Goal: Subscribe to service/newsletter

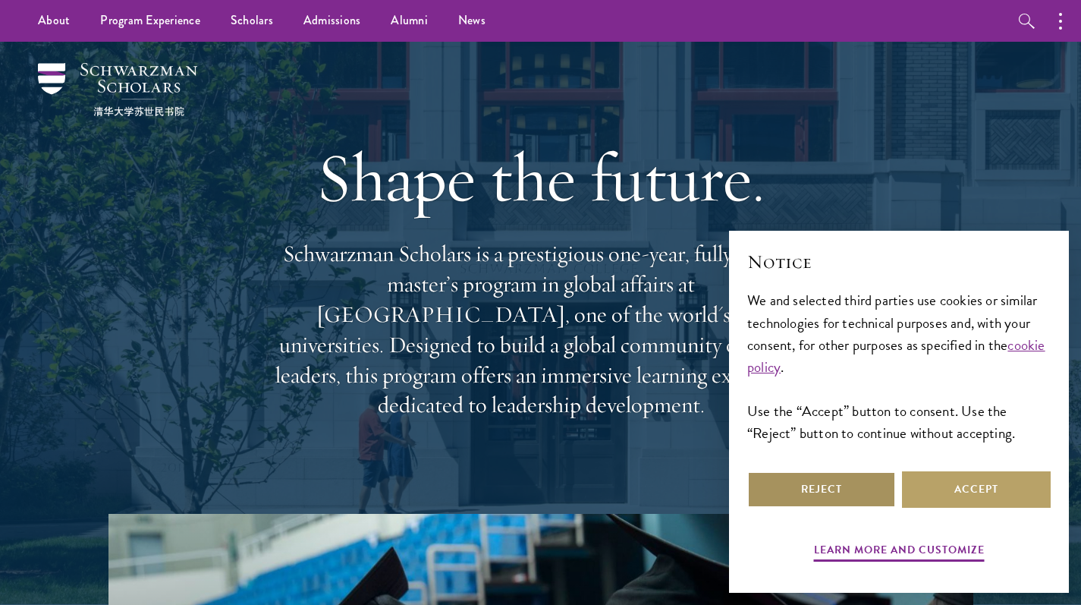
click at [787, 494] on button "Reject" at bounding box center [821, 489] width 149 height 36
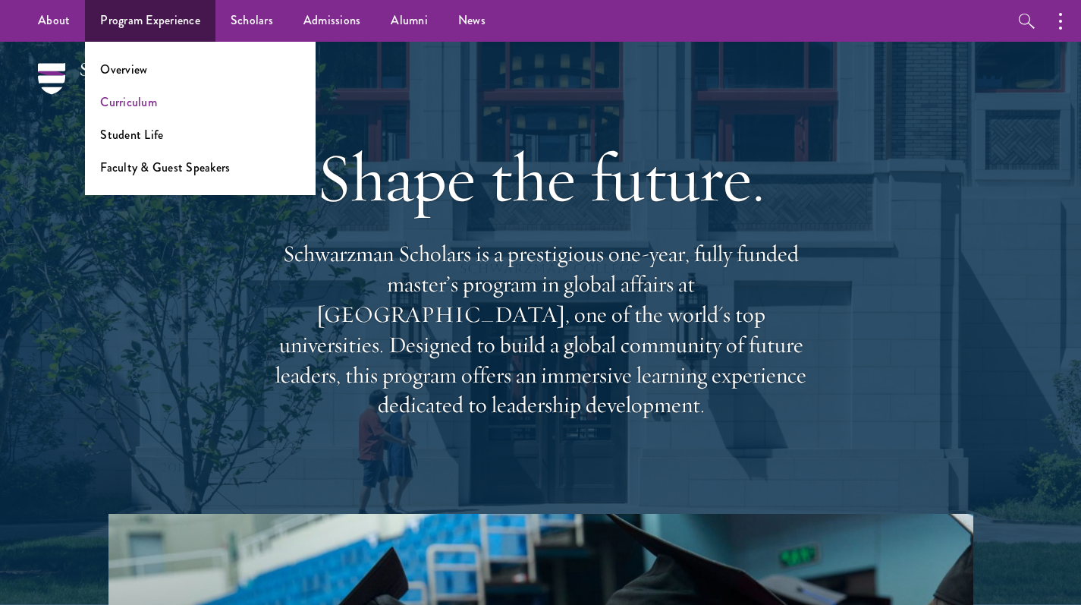
click at [130, 105] on link "Curriculum" at bounding box center [128, 101] width 57 height 17
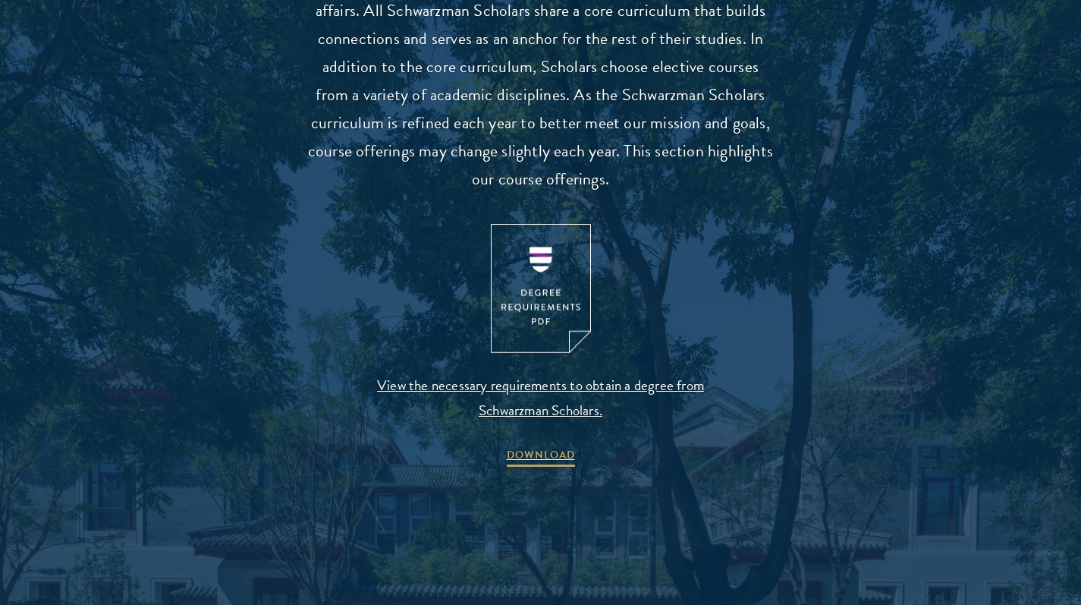
scroll to position [1519, 0]
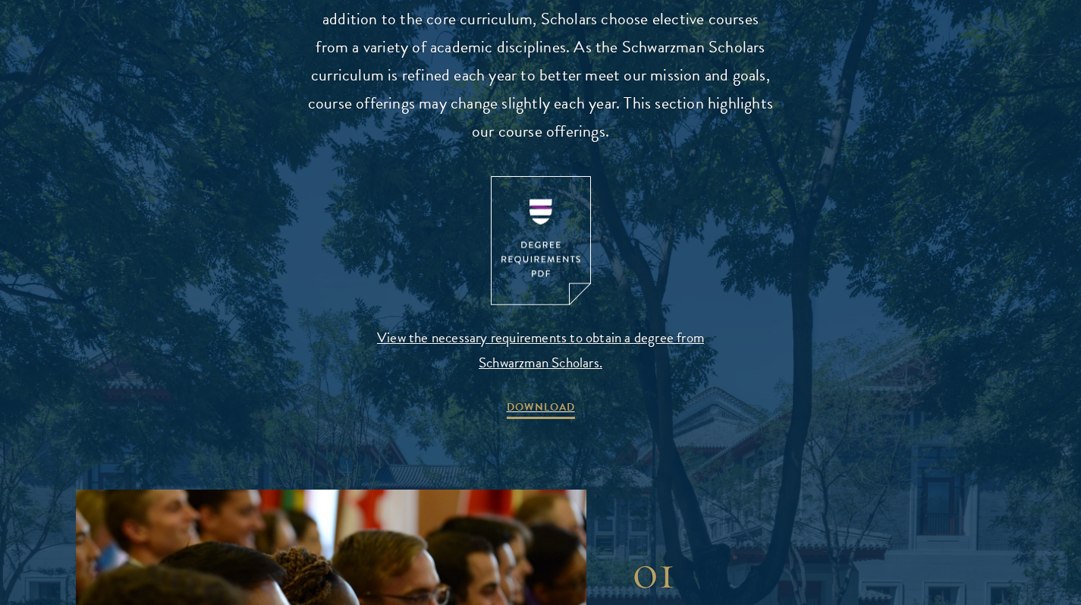
click at [558, 250] on img at bounding box center [541, 241] width 100 height 130
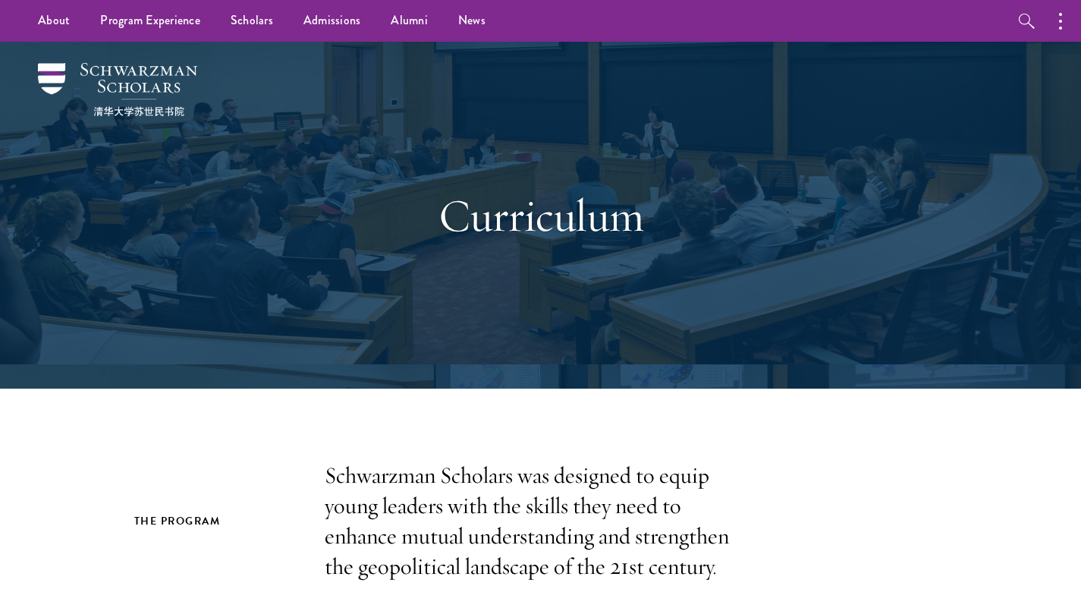
scroll to position [0, 0]
click at [251, 24] on link "Scholars" at bounding box center [251, 21] width 73 height 42
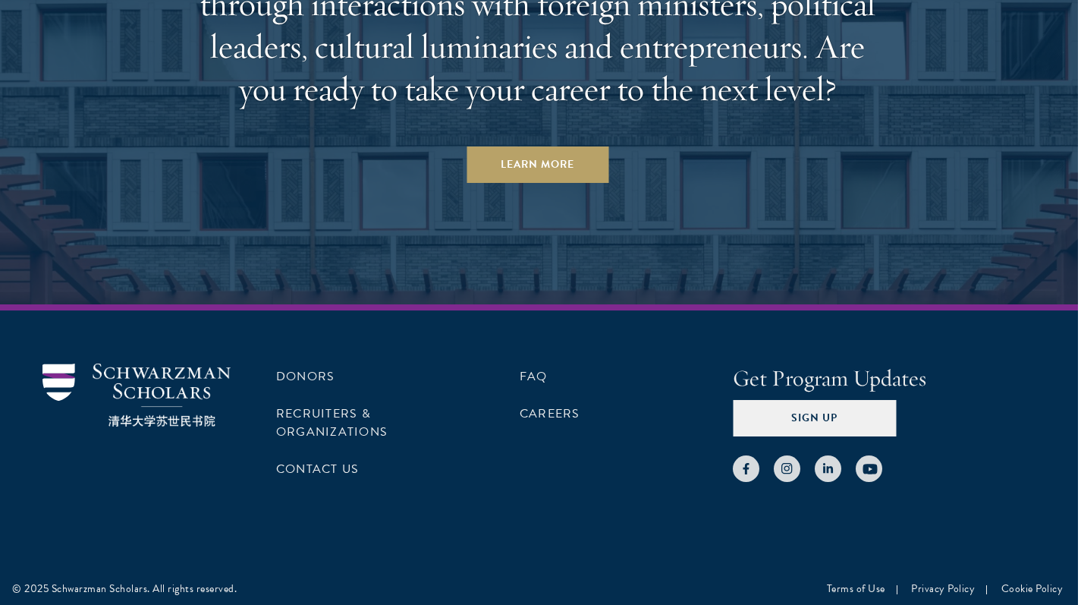
scroll to position [4676, 4]
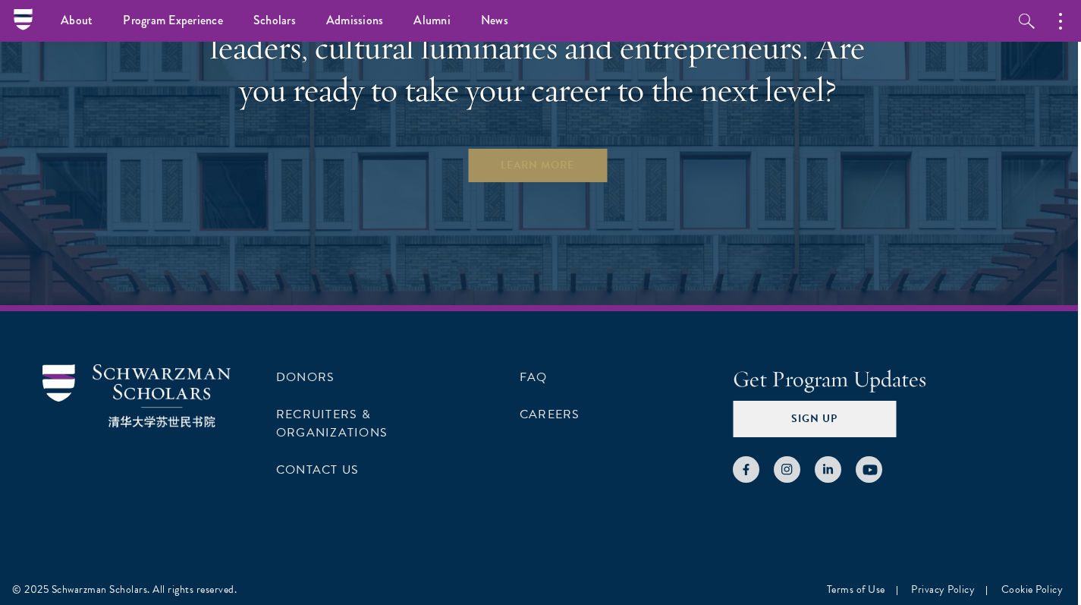
click at [511, 169] on link "Learn More" at bounding box center [538, 165] width 142 height 36
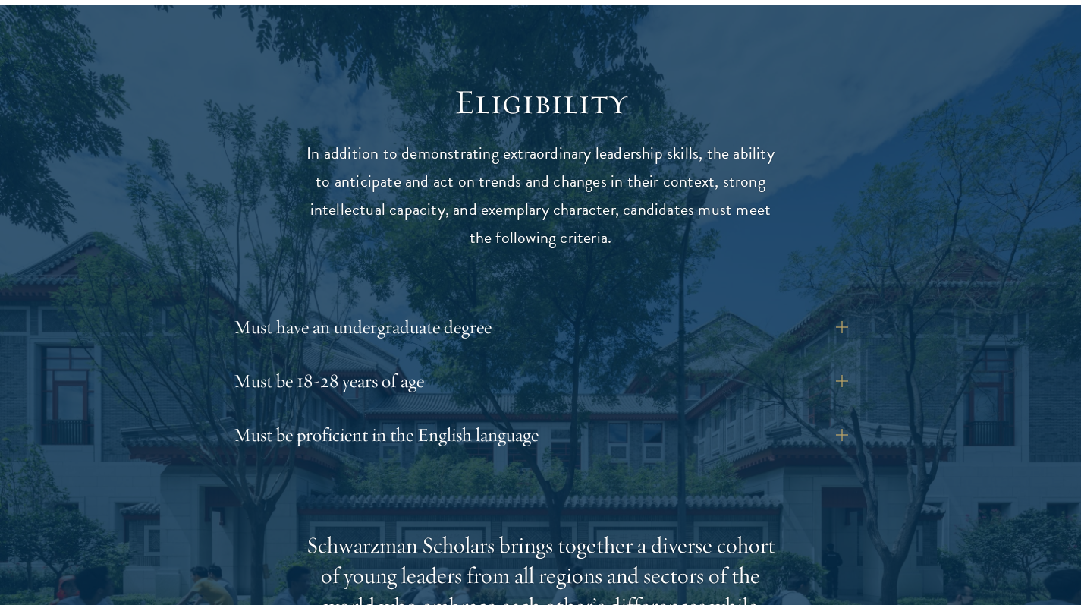
scroll to position [1945, 0]
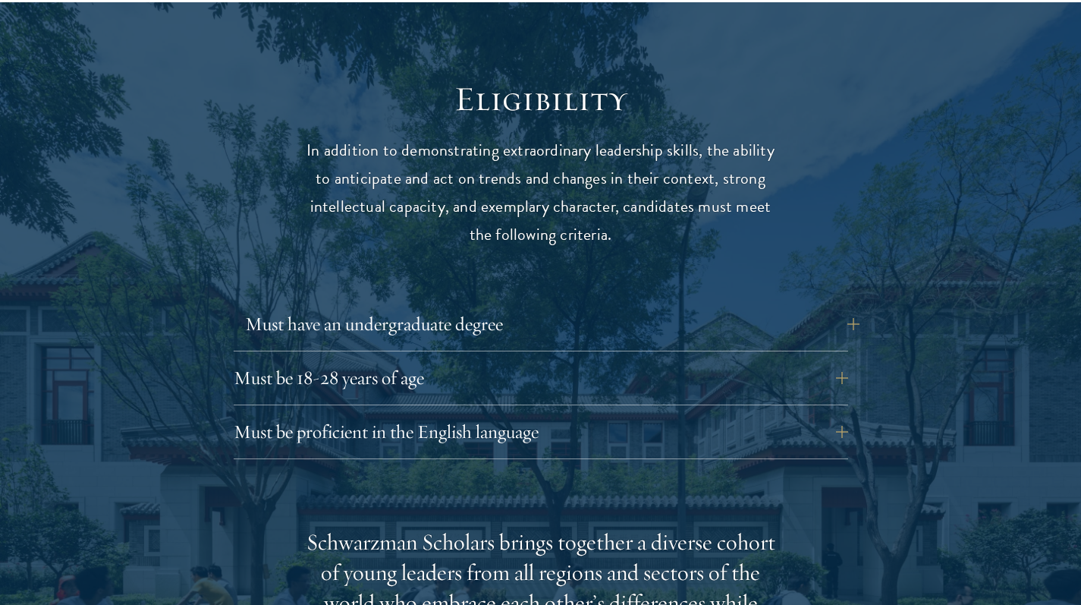
click at [322, 306] on button "Must have an undergraduate degree" at bounding box center [552, 324] width 614 height 36
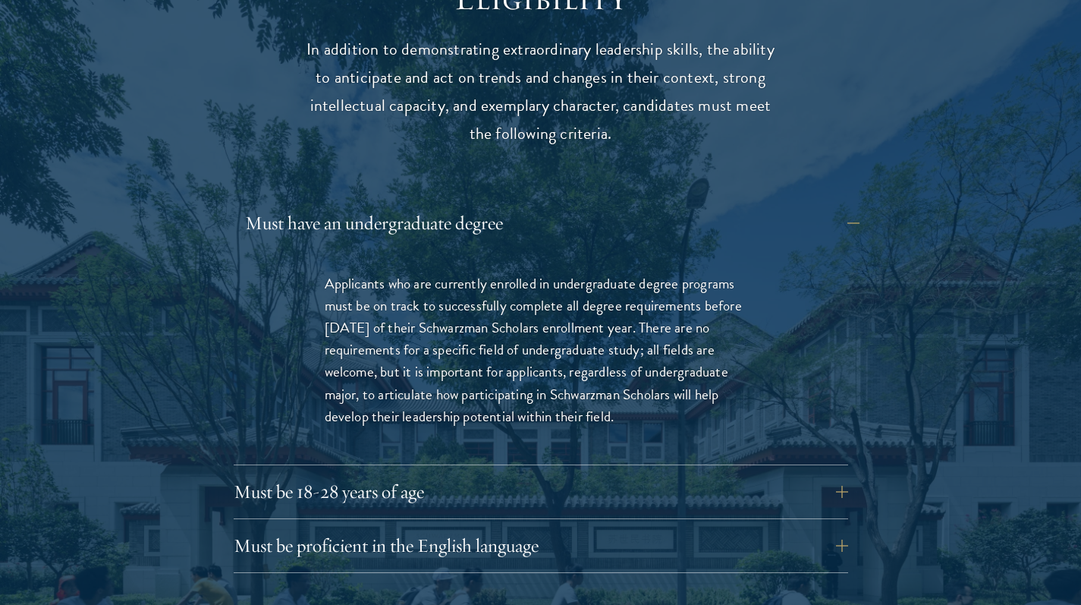
scroll to position [2059, 0]
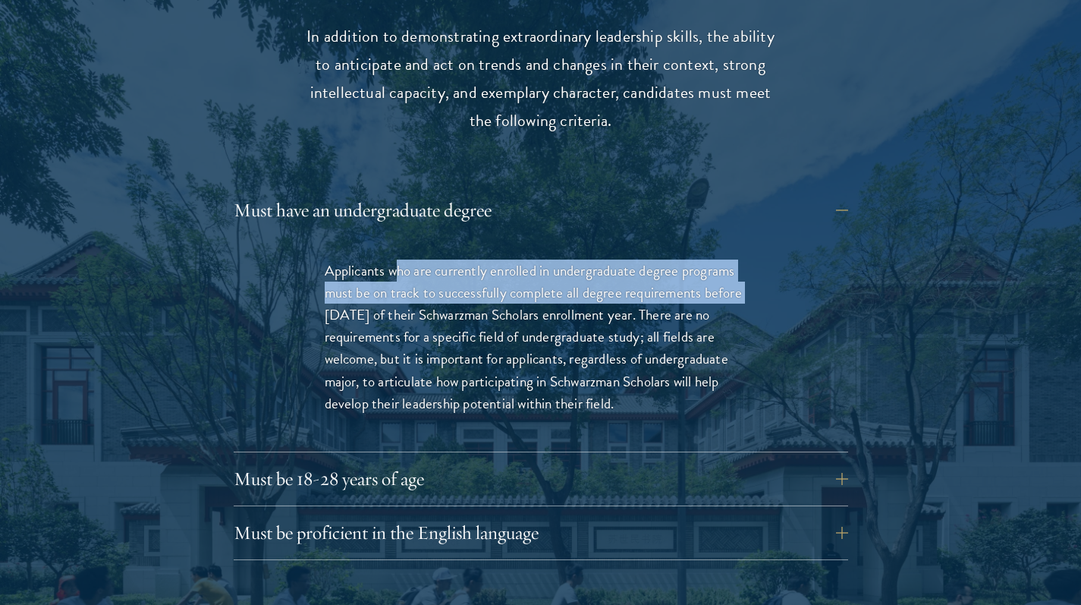
drag, startPoint x: 398, startPoint y: 234, endPoint x: 238, endPoint y: 262, distance: 162.4
click at [238, 262] on div "Applicants who are currently enrolled in undergraduate degree programs must be …" at bounding box center [541, 344] width 614 height 215
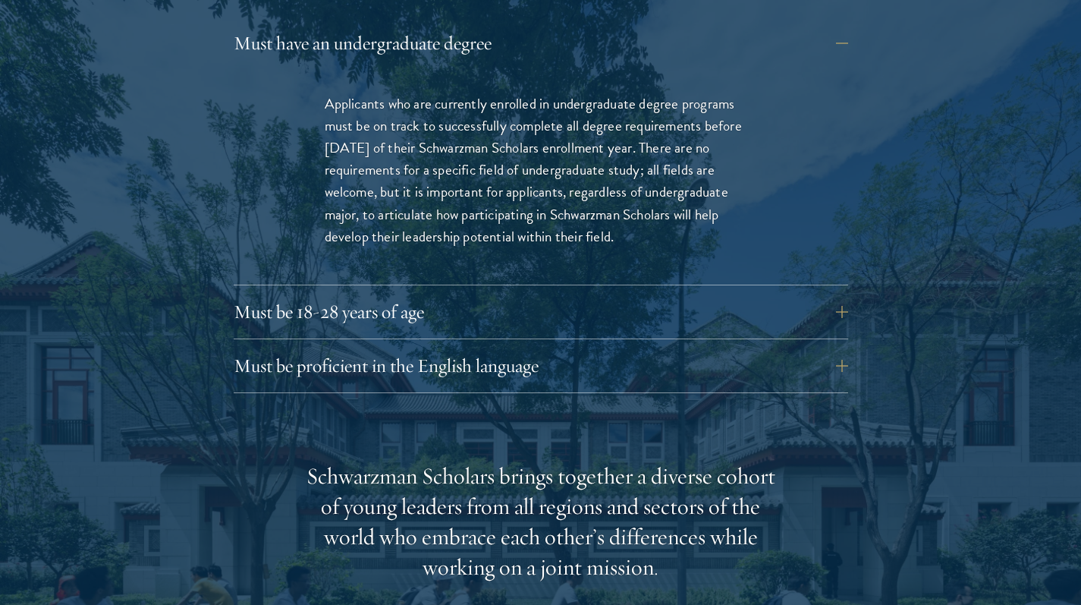
scroll to position [2326, 0]
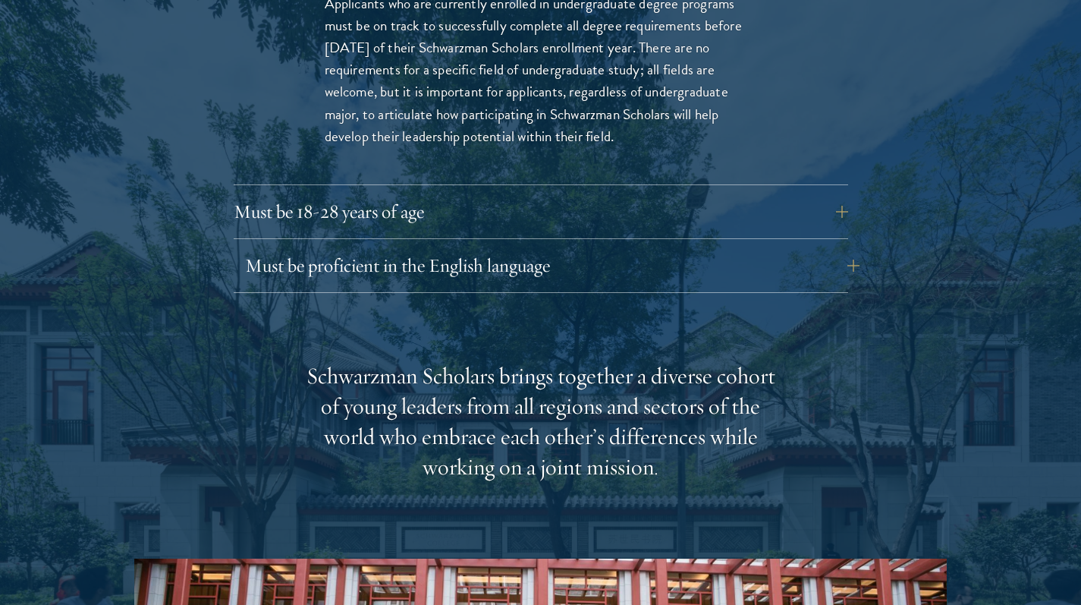
click at [268, 247] on button "Must be proficient in the English language" at bounding box center [552, 265] width 614 height 36
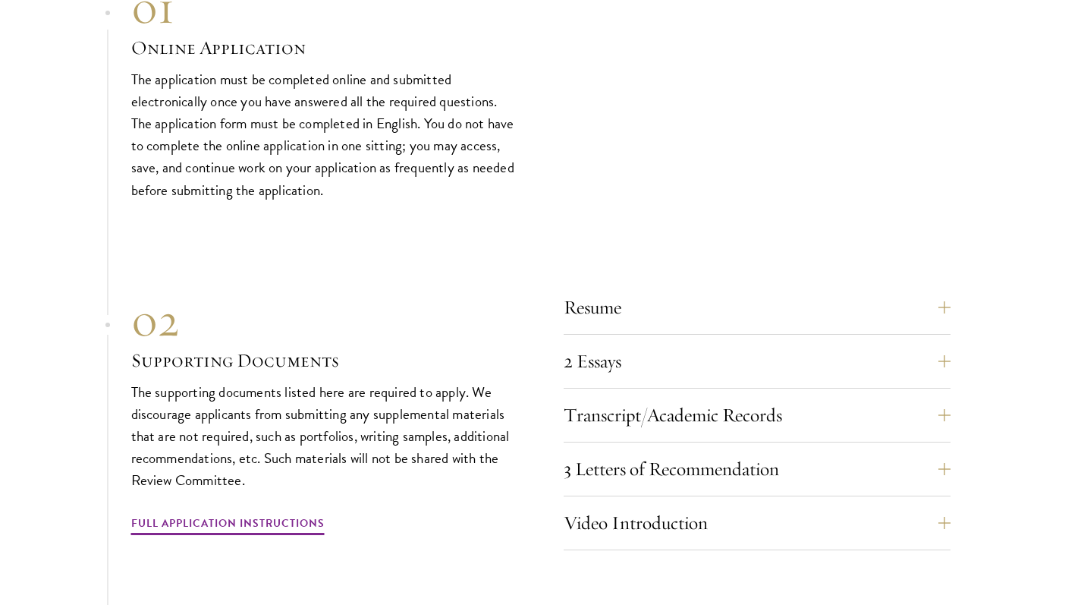
scroll to position [4977, 0]
click at [789, 450] on button "3 Letters of Recommendation" at bounding box center [768, 468] width 387 height 36
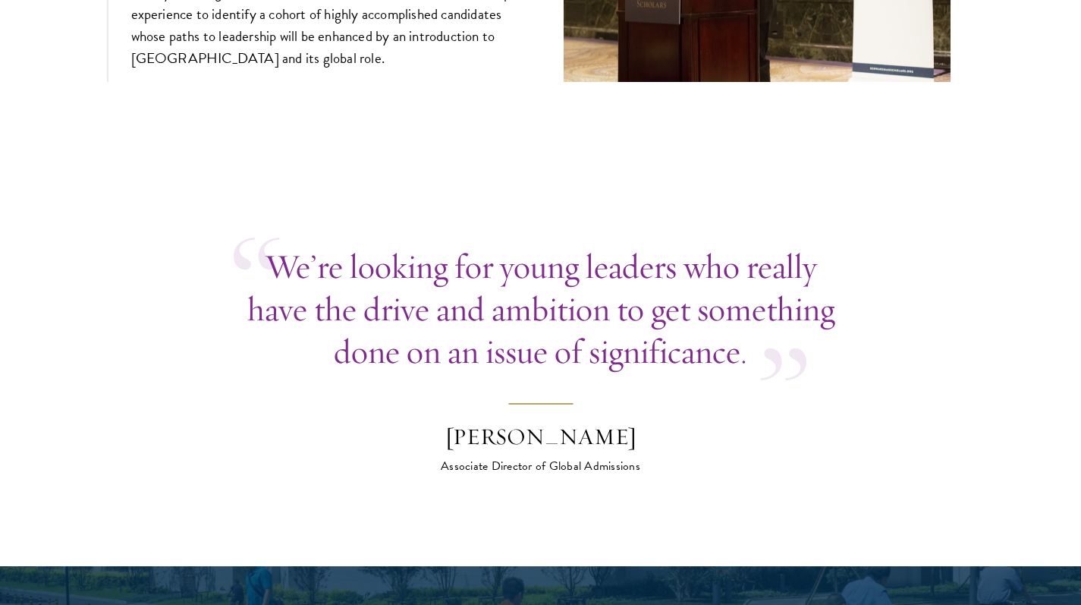
scroll to position [5617, 0]
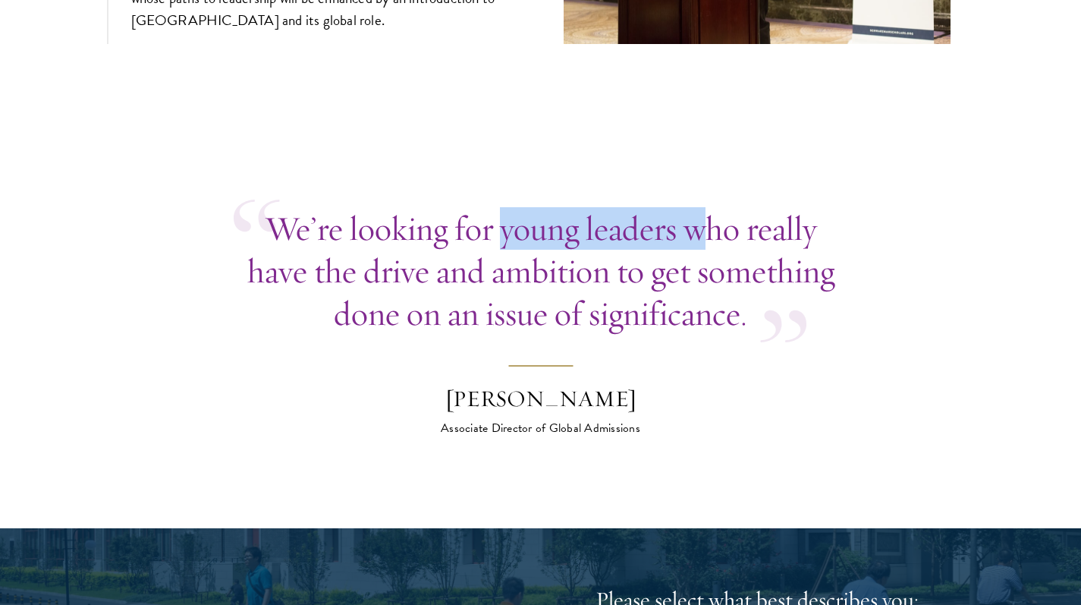
drag, startPoint x: 497, startPoint y: 174, endPoint x: 696, endPoint y: 177, distance: 199.5
click at [696, 207] on p "We’re looking for young leaders who really have the drive and ambition to get s…" at bounding box center [541, 270] width 614 height 127
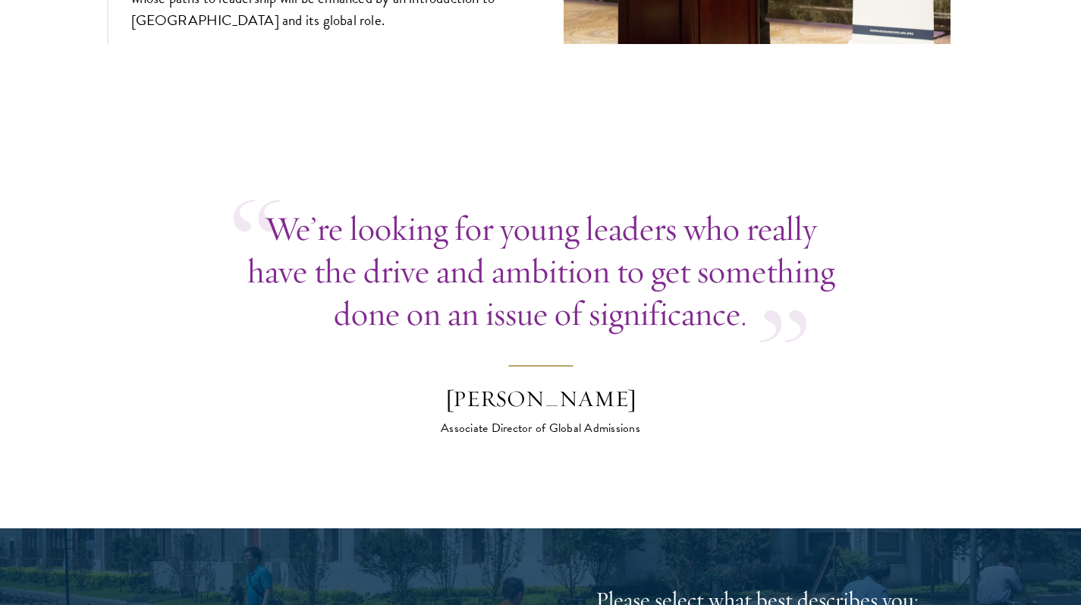
click at [509, 279] on blockquote "We’re looking for young leaders who really have the drive and ambition to get s…" at bounding box center [541, 322] width 614 height 230
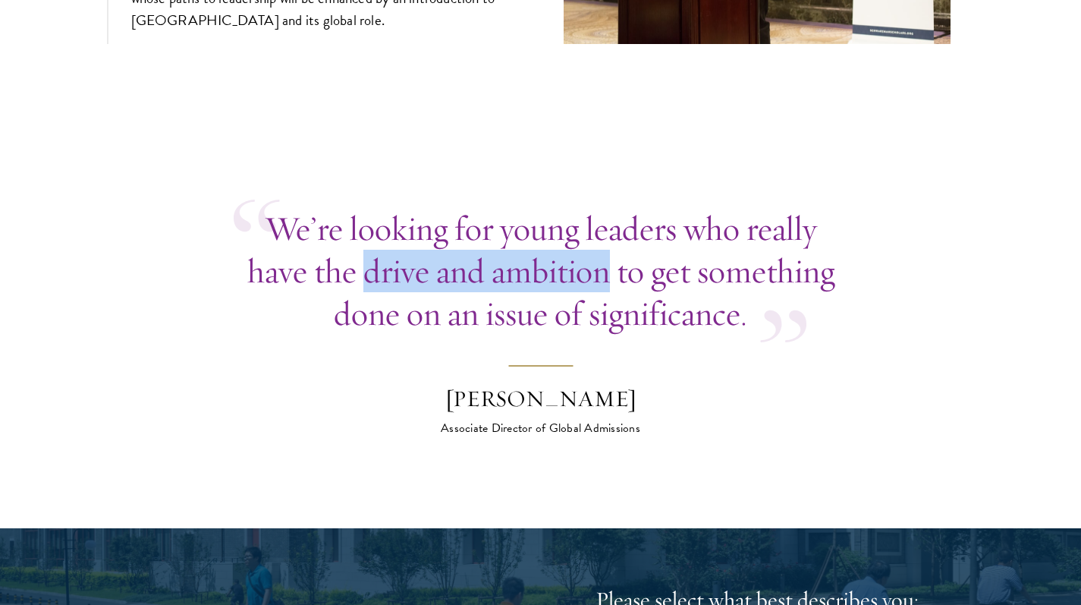
drag, startPoint x: 365, startPoint y: 216, endPoint x: 607, endPoint y: 228, distance: 242.2
click at [607, 228] on p "We’re looking for young leaders who really have the drive and ambition to get s…" at bounding box center [541, 270] width 614 height 127
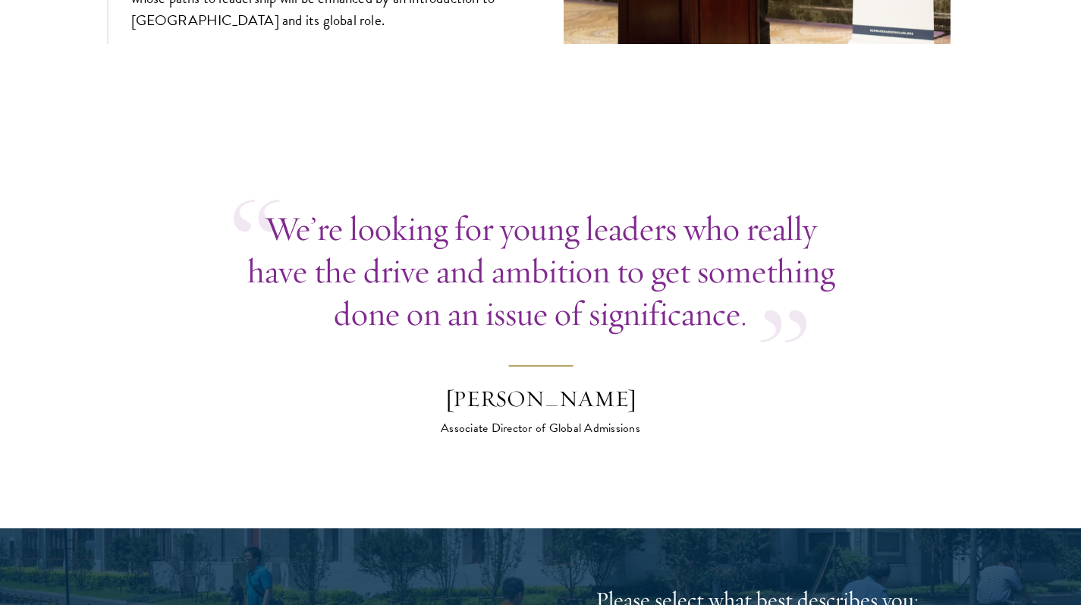
click at [656, 209] on p "We’re looking for young leaders who really have the drive and ambition to get s…" at bounding box center [541, 270] width 614 height 127
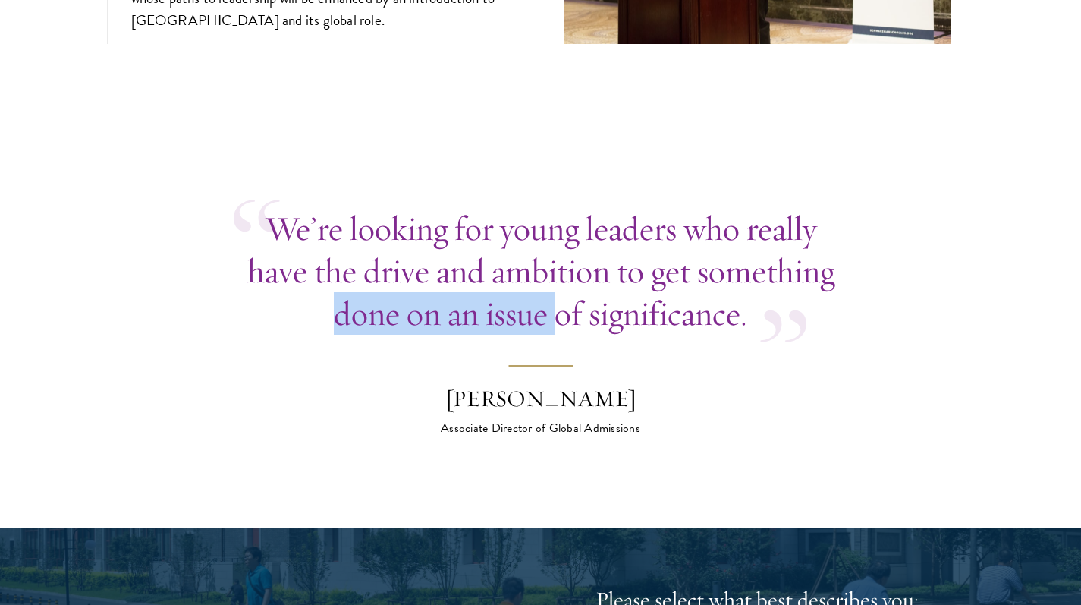
drag, startPoint x: 333, startPoint y: 262, endPoint x: 555, endPoint y: 240, distance: 223.4
click at [555, 240] on p "We’re looking for young leaders who really have the drive and ambition to get s…" at bounding box center [541, 270] width 614 height 127
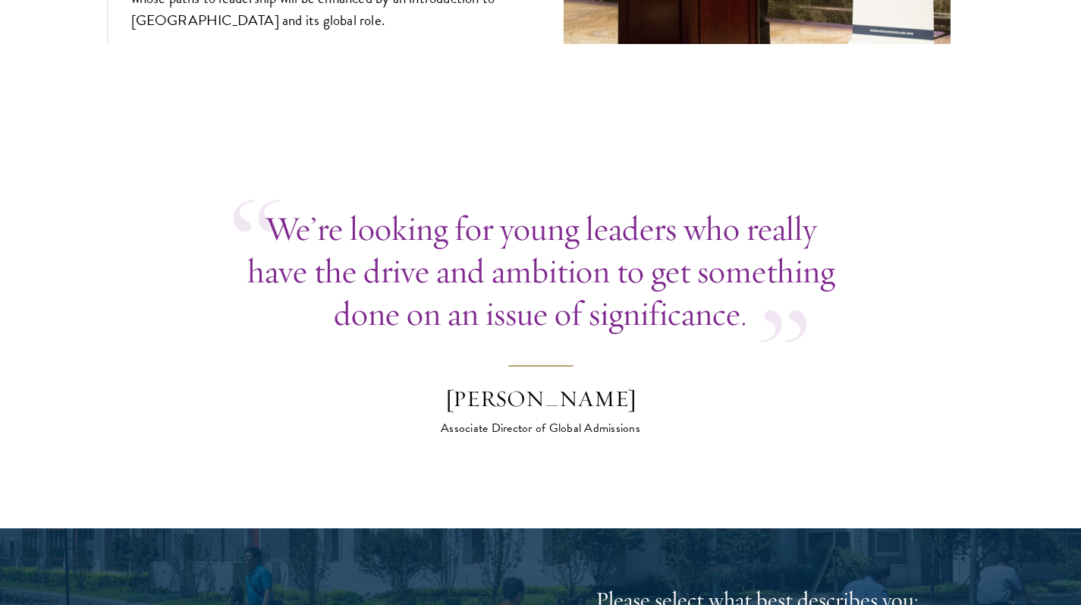
click at [581, 245] on p "We’re looking for young leaders who really have the drive and ambition to get s…" at bounding box center [541, 270] width 614 height 127
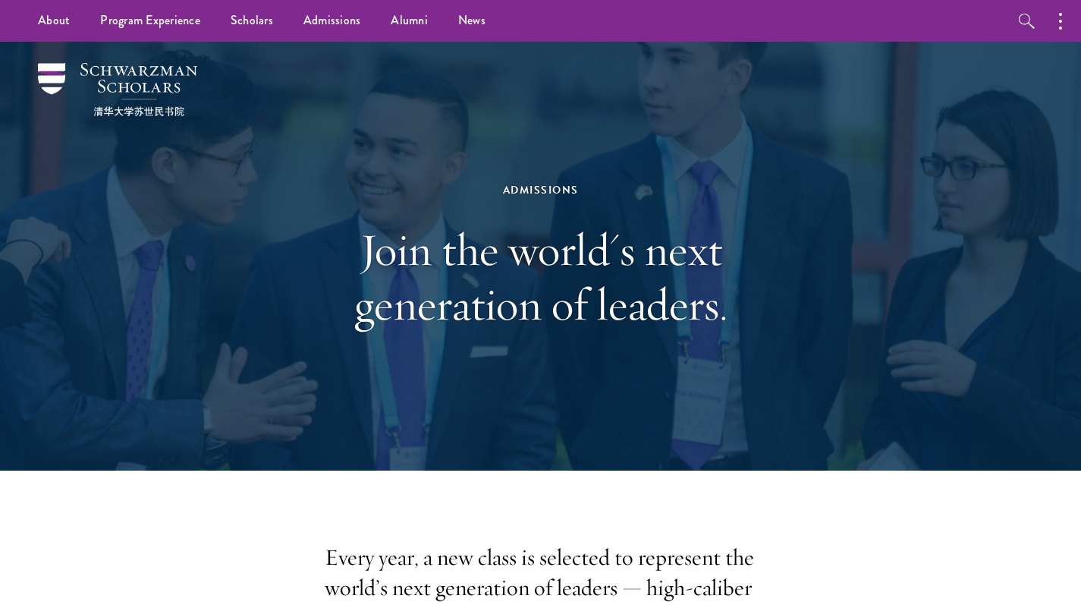
scroll to position [0, 0]
click at [403, 15] on link "Alumni" at bounding box center [409, 21] width 68 height 42
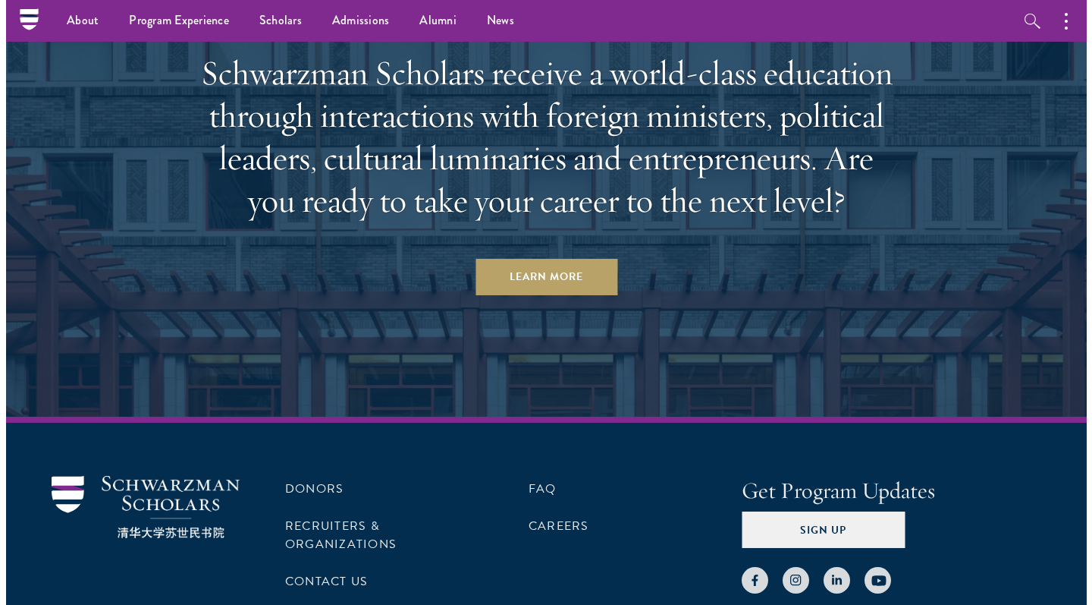
scroll to position [6561, 0]
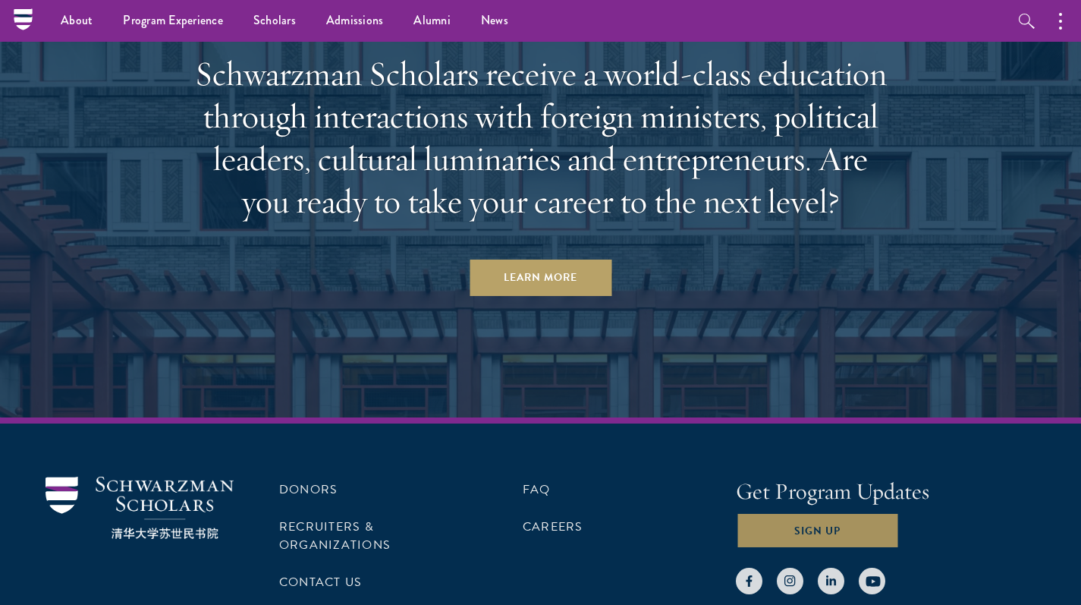
click at [872, 512] on button "Sign Up" at bounding box center [817, 530] width 163 height 36
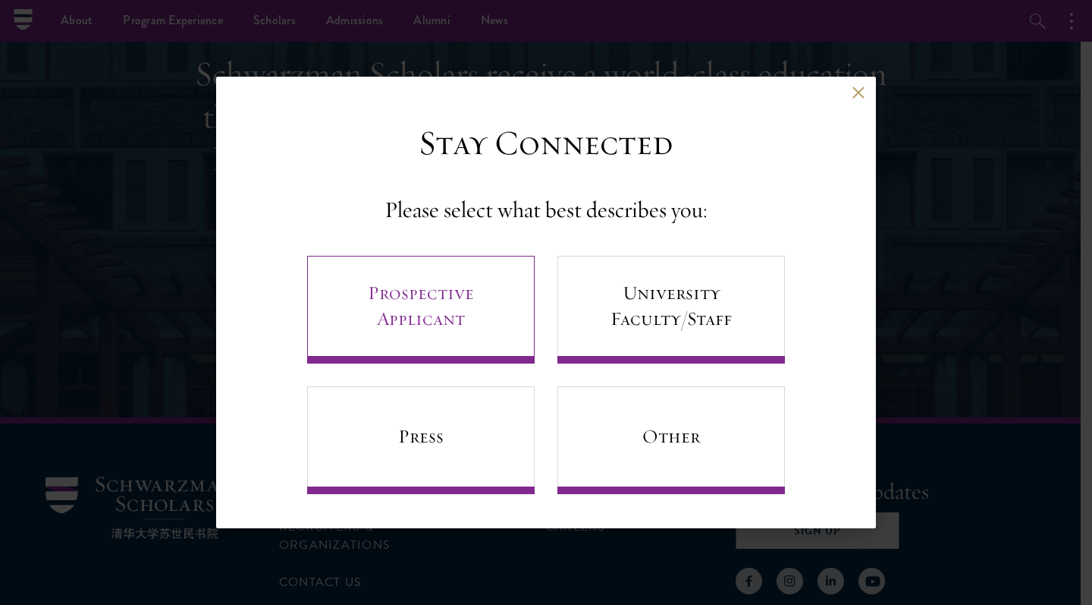
click at [452, 342] on link "Prospective Applicant" at bounding box center [421, 310] width 228 height 108
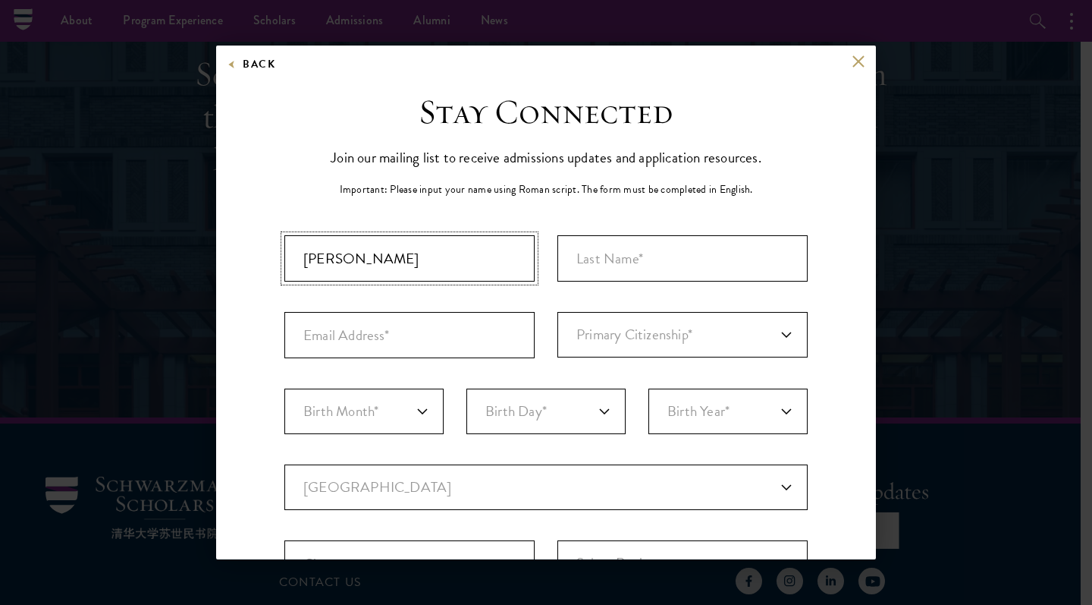
type input "Friedrich"
type input "Pariser"
type input "friedrich.pariser@gmail.com"
select select "GM"
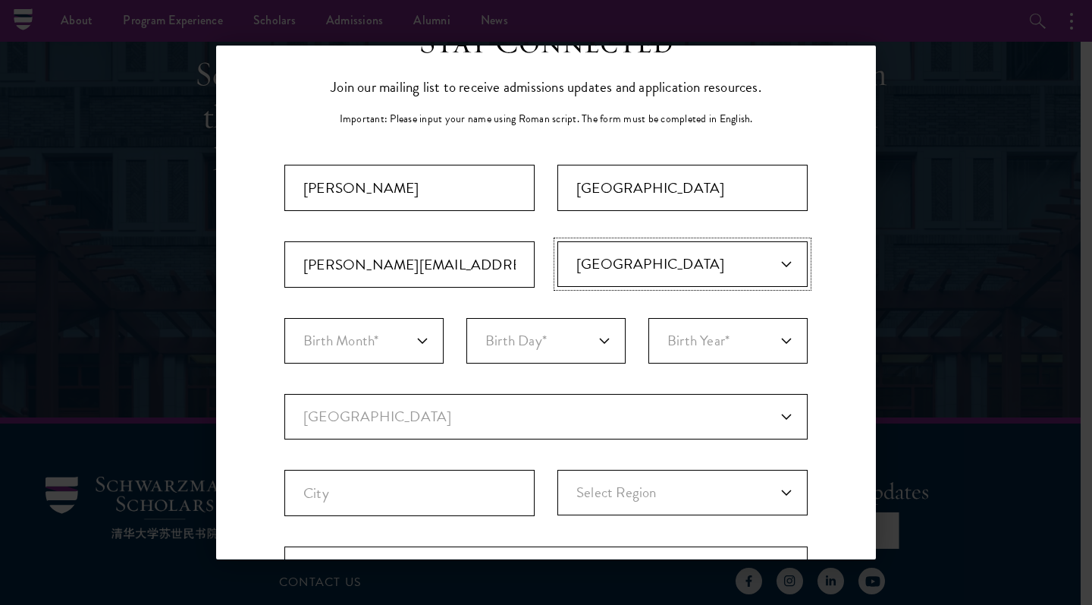
scroll to position [89, 0]
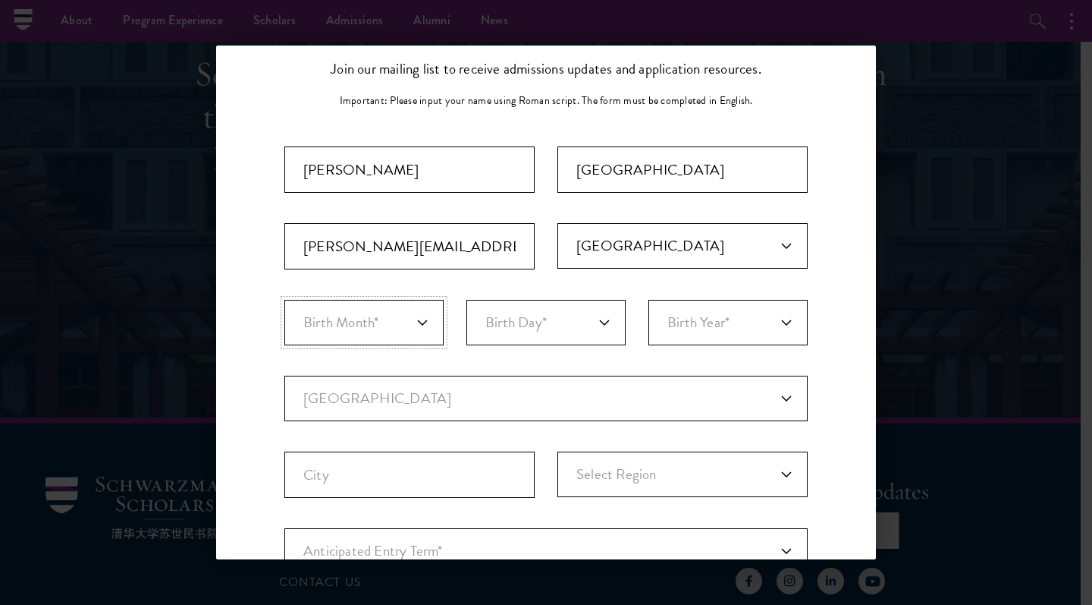
select select "05"
select select "13"
select select "2003"
select select "GM"
select select
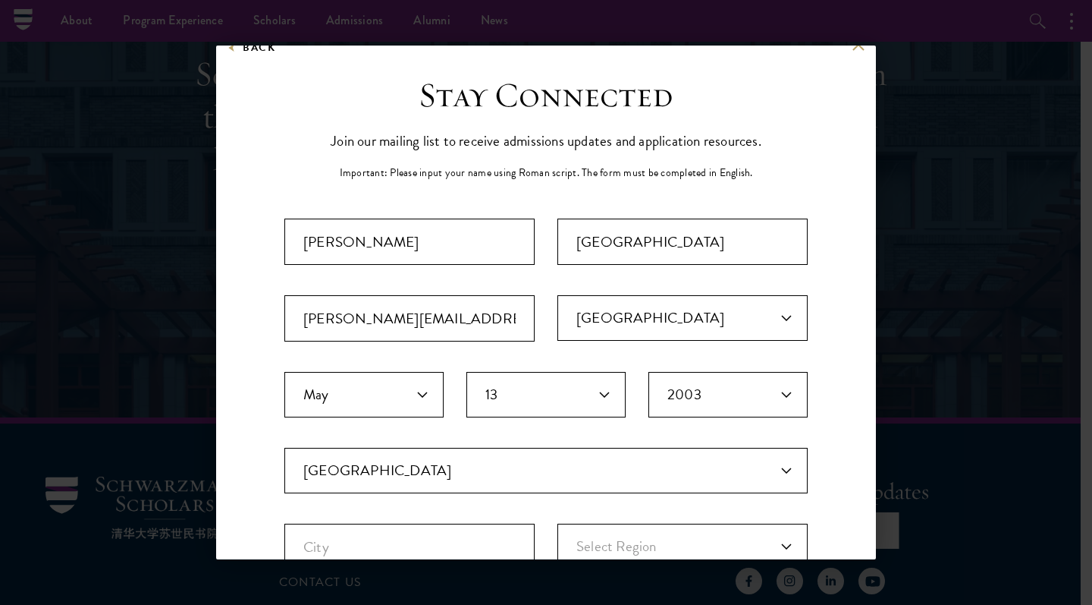
scroll to position [0, 0]
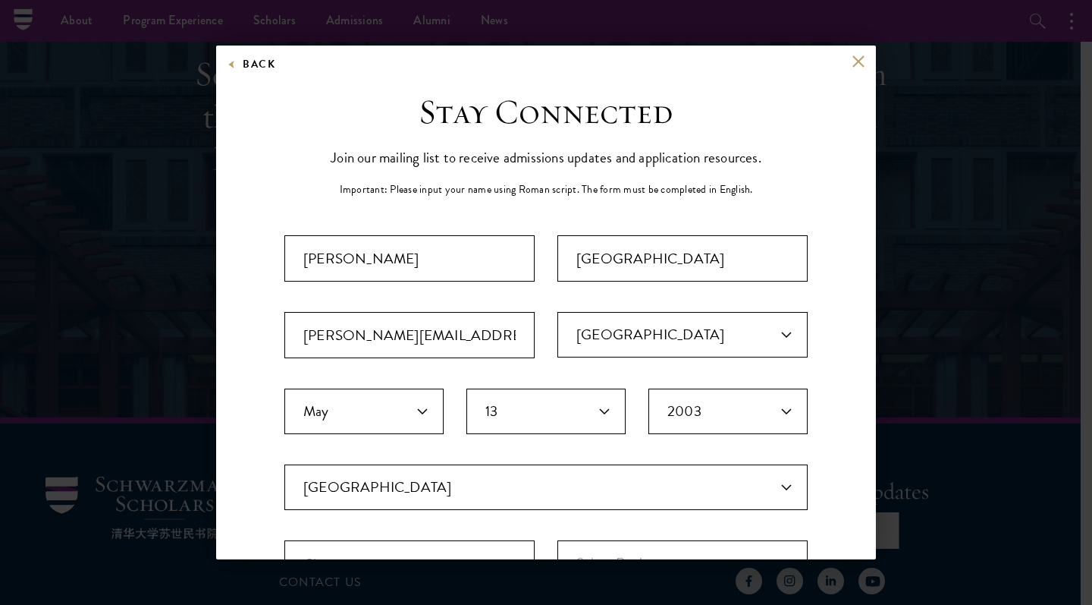
click at [852, 58] on button at bounding box center [858, 61] width 13 height 13
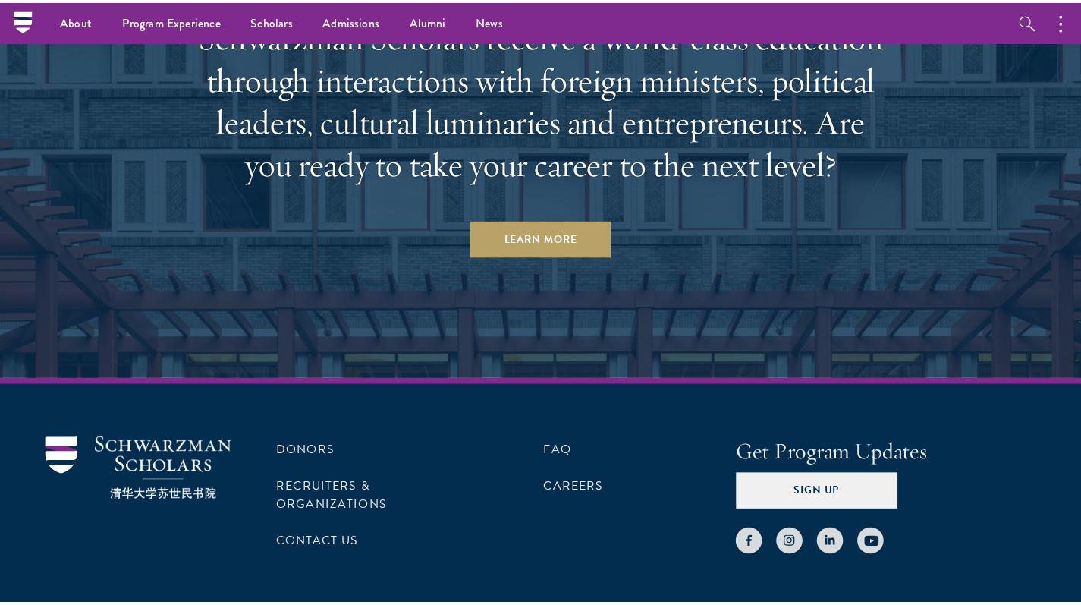
scroll to position [6549, 0]
